Goal: Task Accomplishment & Management: Manage account settings

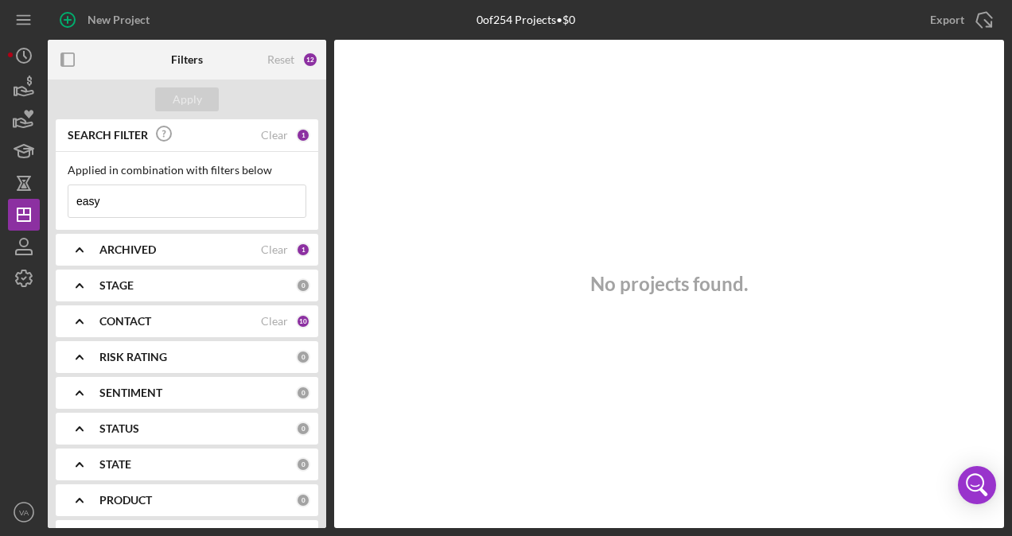
click at [199, 246] on div "ARCHIVED" at bounding box center [180, 250] width 162 height 13
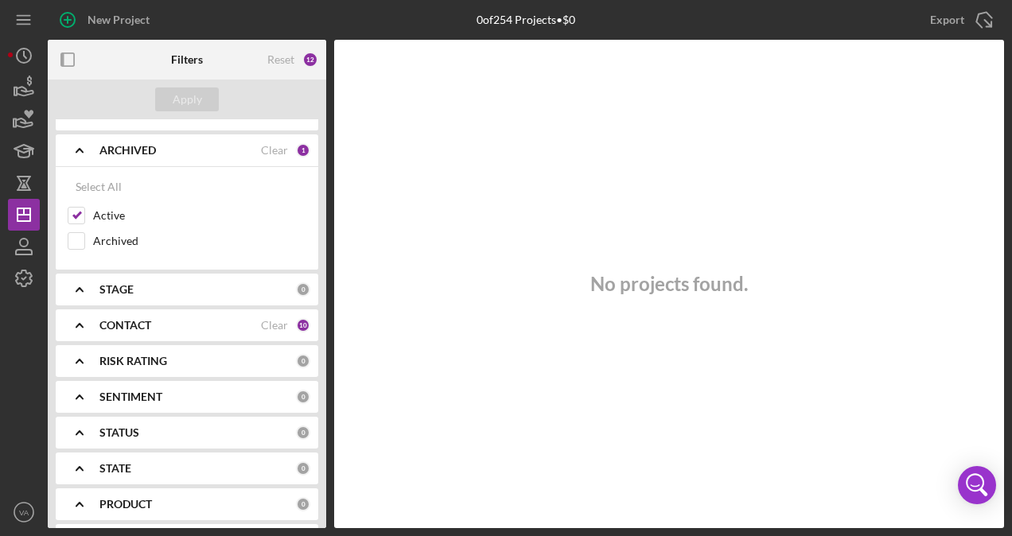
scroll to position [102, 0]
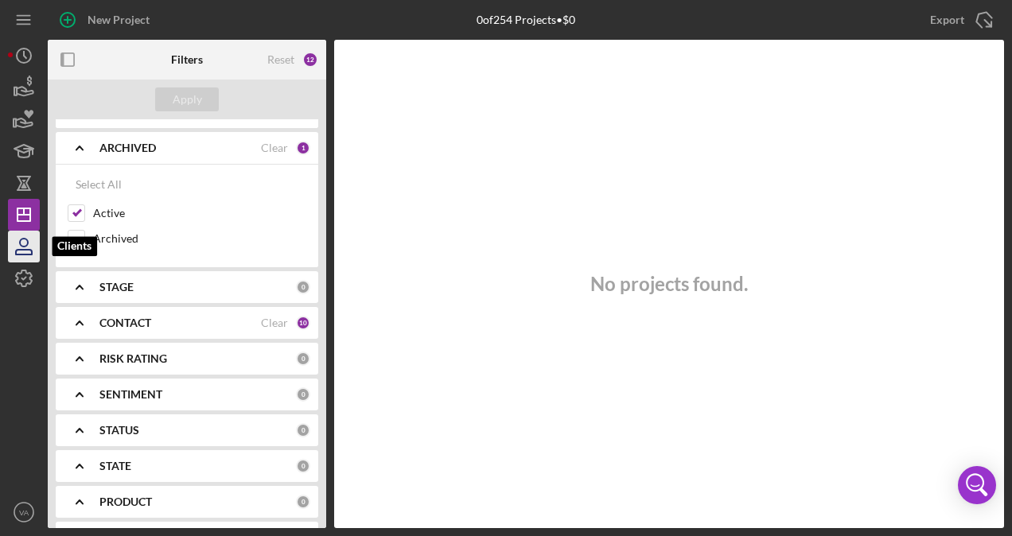
click at [23, 240] on icon "button" at bounding box center [24, 247] width 40 height 40
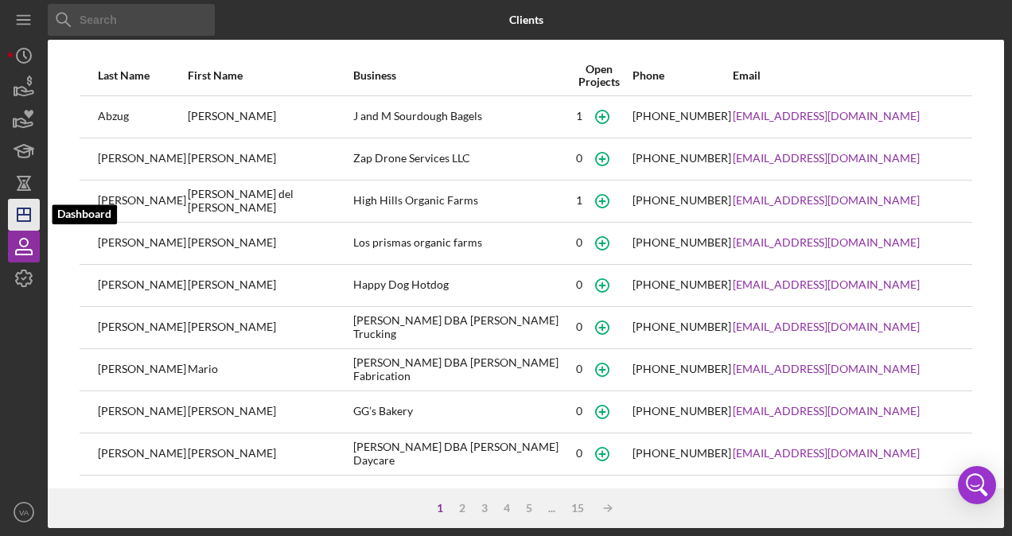
click at [19, 210] on icon "Icon/Dashboard" at bounding box center [24, 215] width 40 height 40
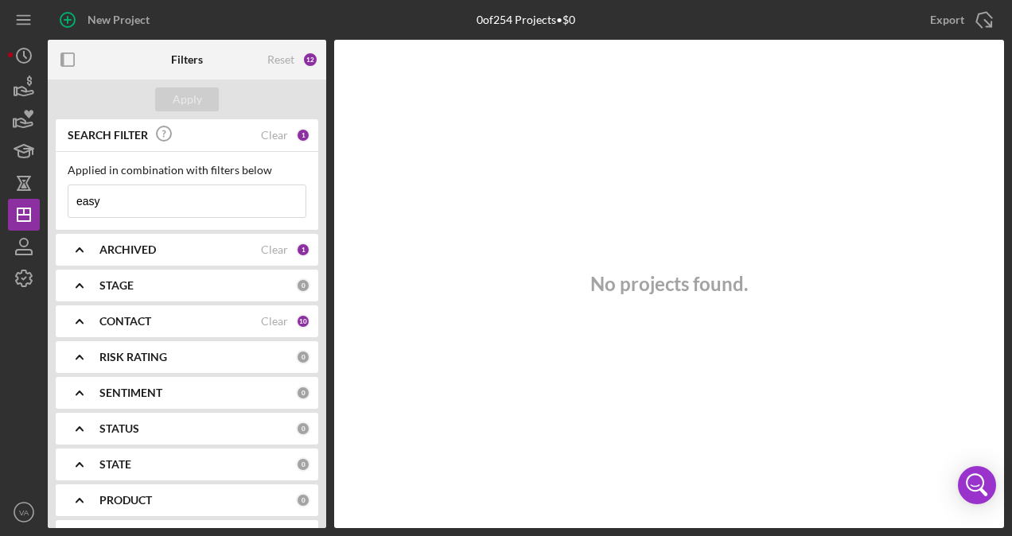
click at [156, 205] on input "easy" at bounding box center [186, 201] width 237 height 32
type input "e"
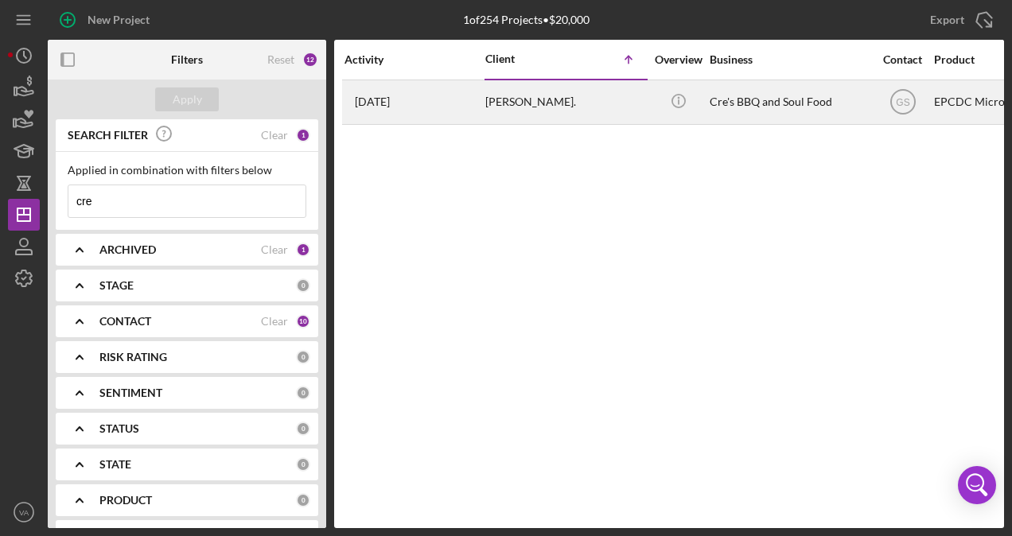
type input "cre"
click at [435, 100] on div "[DATE] [PERSON_NAME]" at bounding box center [414, 102] width 139 height 42
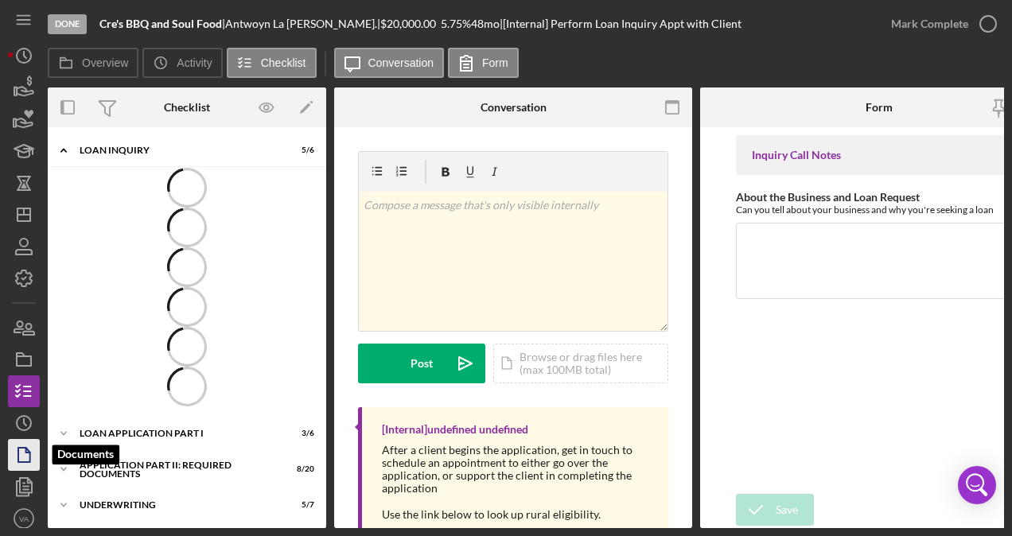
click at [33, 456] on icon "button" at bounding box center [24, 455] width 40 height 40
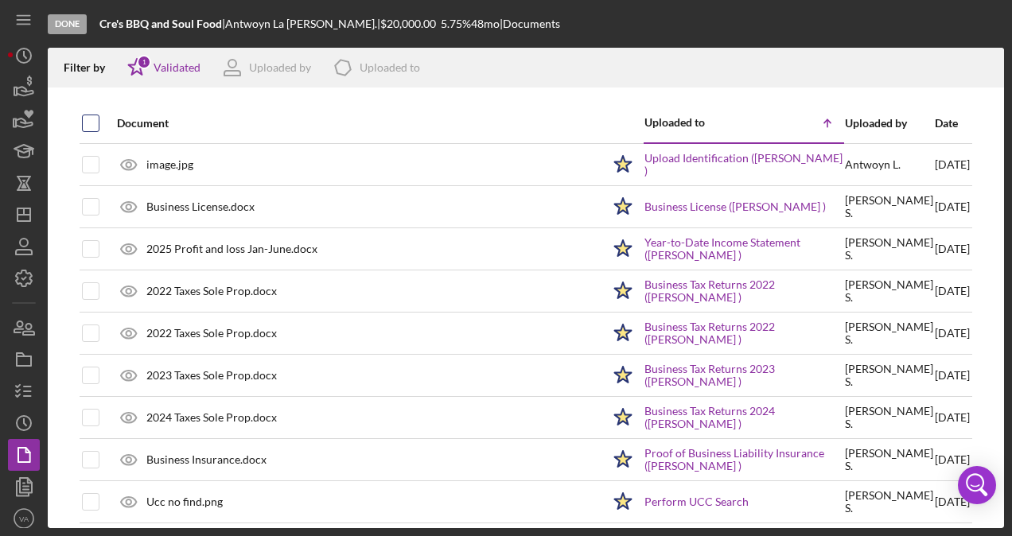
click at [92, 123] on input "checkbox" at bounding box center [91, 123] width 16 height 16
checkbox input "true"
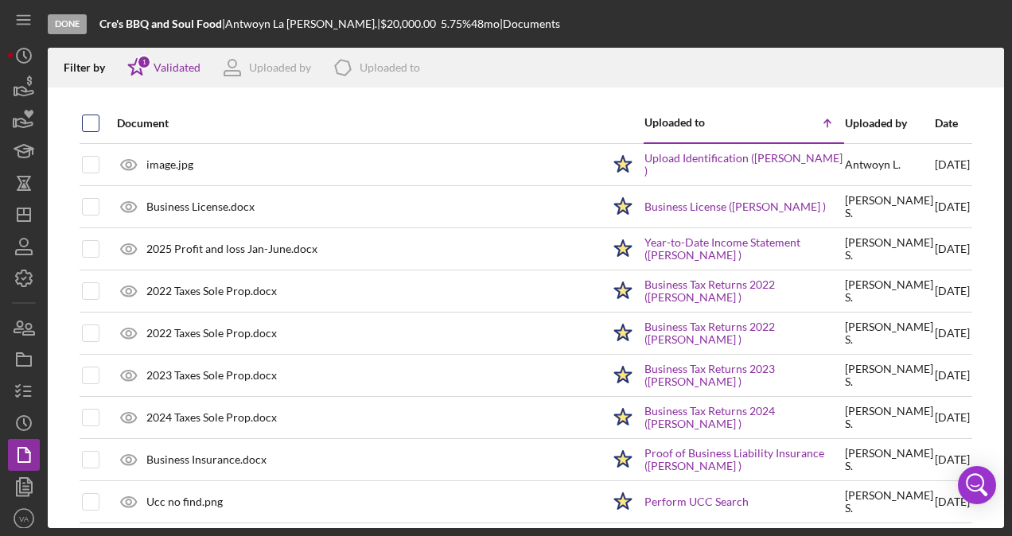
checkbox input "true"
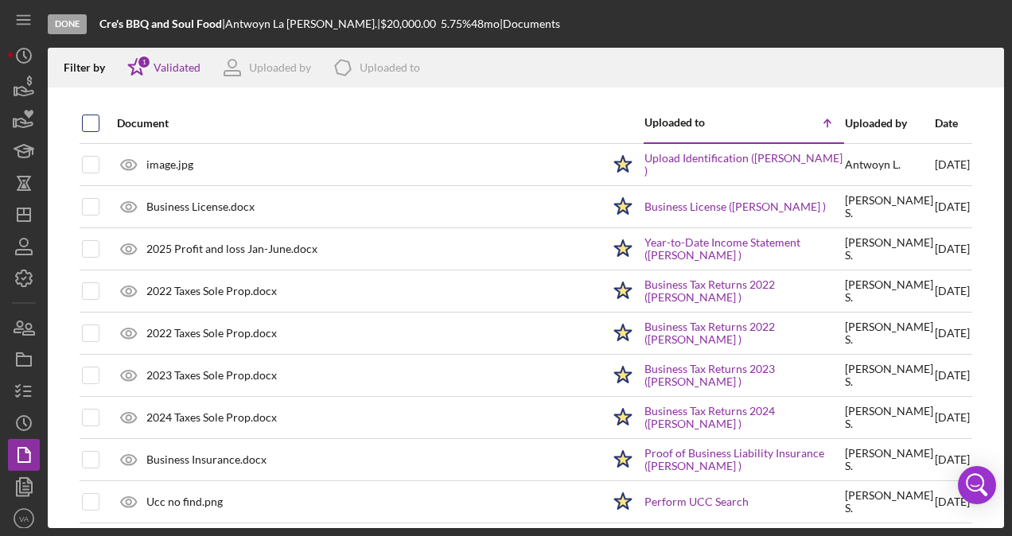
checkbox input "true"
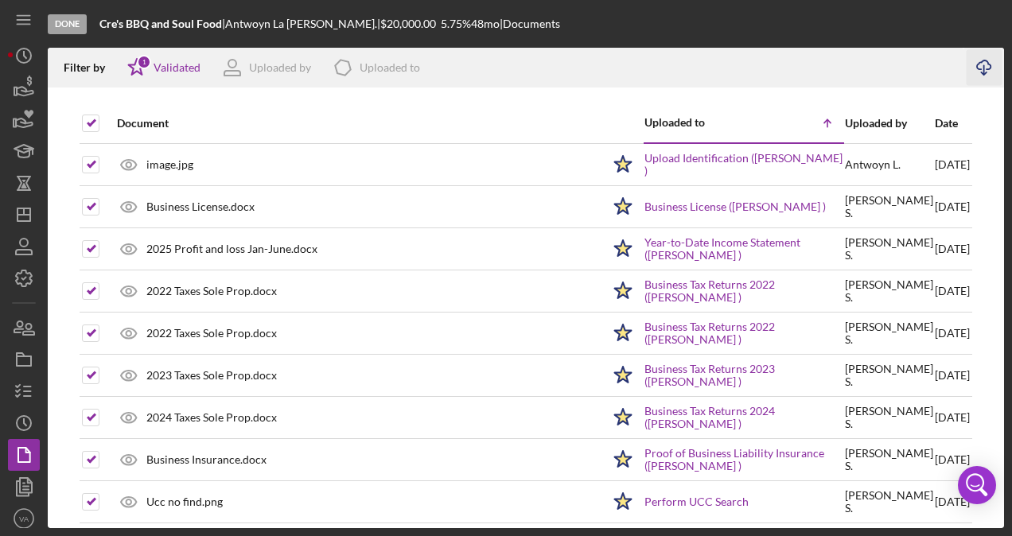
click at [987, 62] on icon "Icon/Download" at bounding box center [985, 68] width 36 height 36
